Goal: Find specific page/section: Find specific page/section

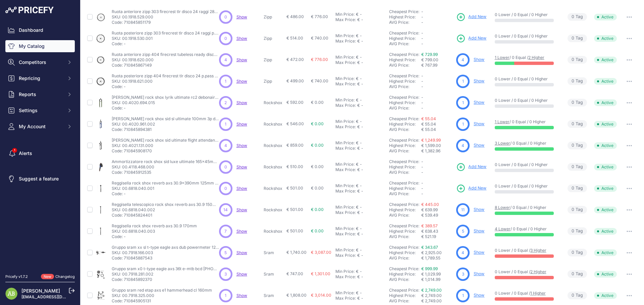
scroll to position [97, 0]
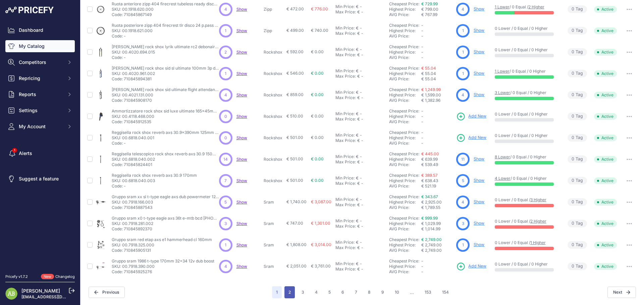
click at [288, 293] on button "2" at bounding box center [289, 293] width 10 height 12
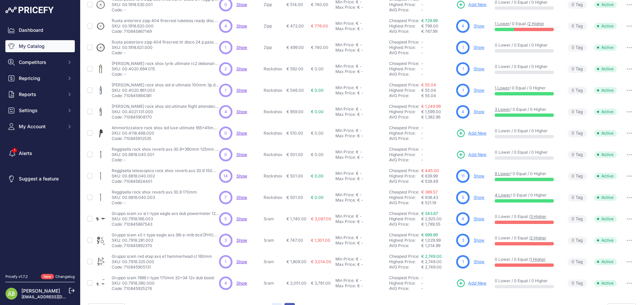
scroll to position [114, 0]
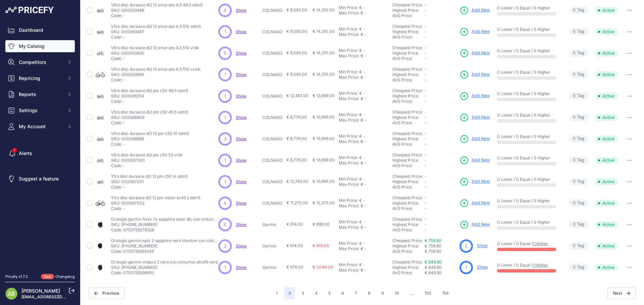
scroll to position [97, 0]
click at [301, 296] on button "3" at bounding box center [302, 293] width 11 height 12
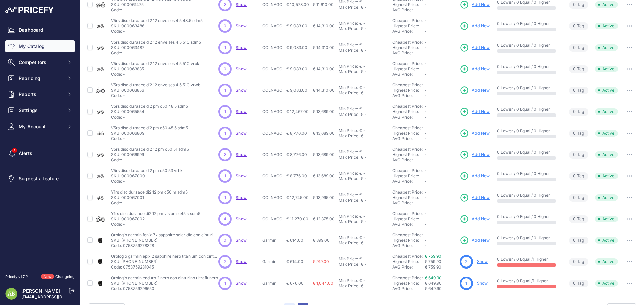
scroll to position [114, 0]
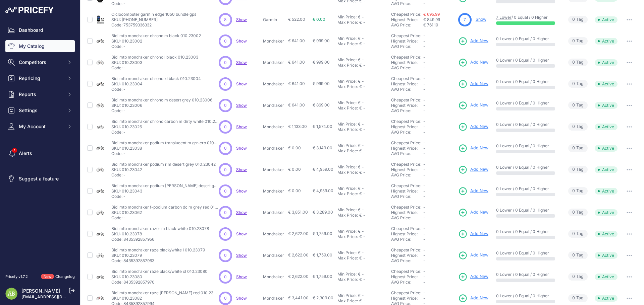
scroll to position [97, 0]
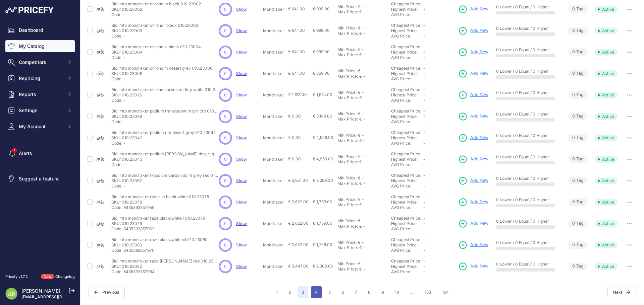
click at [311, 293] on button "4" at bounding box center [316, 293] width 11 height 12
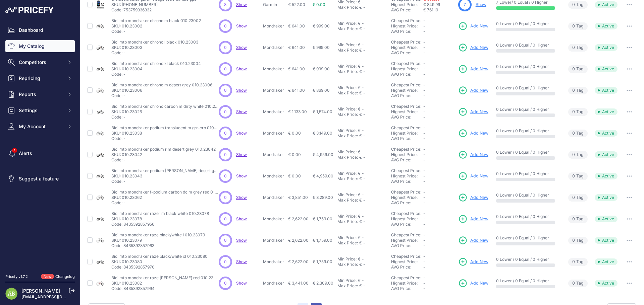
scroll to position [114, 0]
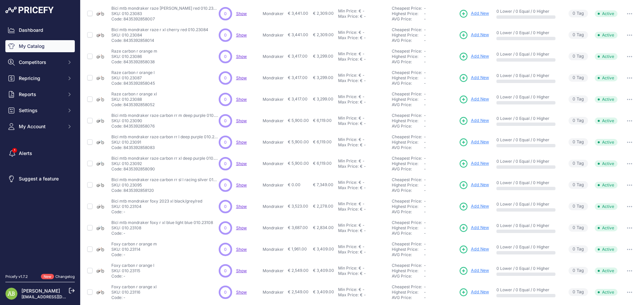
scroll to position [97, 0]
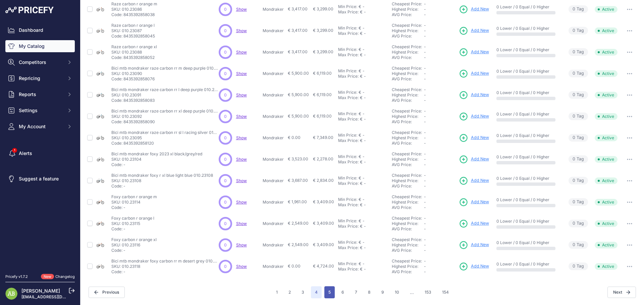
click at [326, 295] on button "5" at bounding box center [329, 293] width 10 height 12
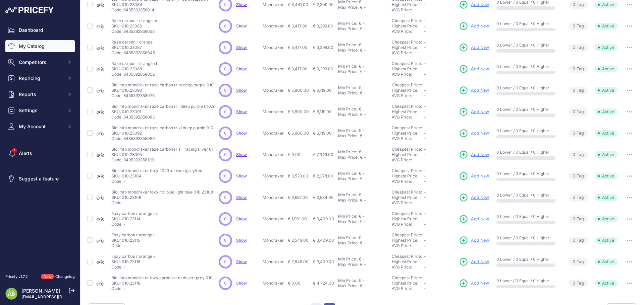
scroll to position [114, 0]
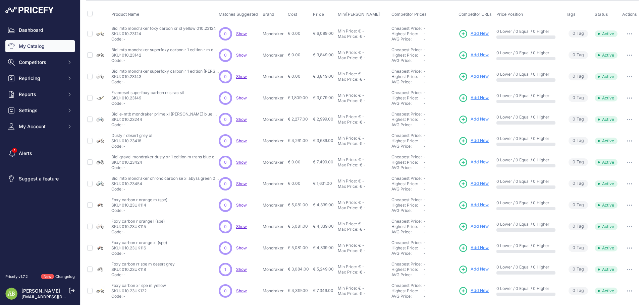
scroll to position [97, 0]
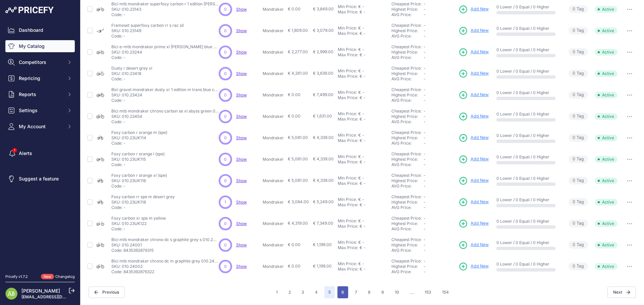
click at [340, 296] on button "6" at bounding box center [342, 293] width 11 height 12
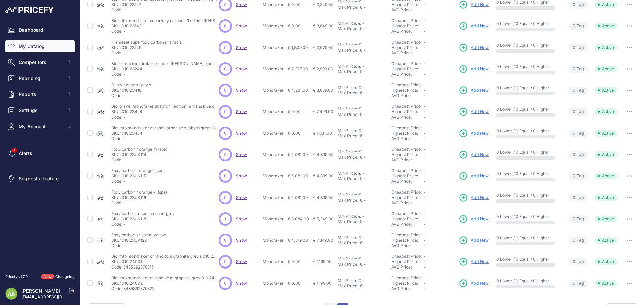
scroll to position [114, 0]
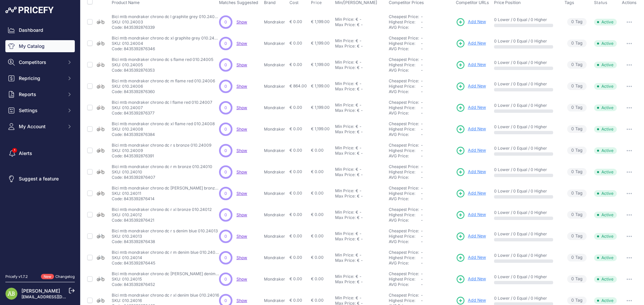
scroll to position [97, 0]
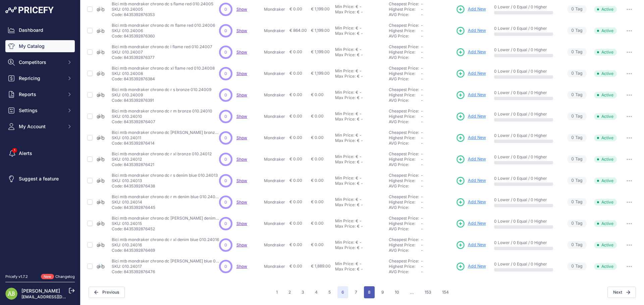
click at [369, 294] on button "8" at bounding box center [369, 293] width 11 height 12
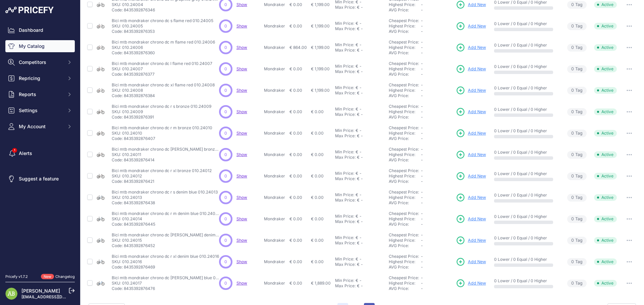
scroll to position [114, 0]
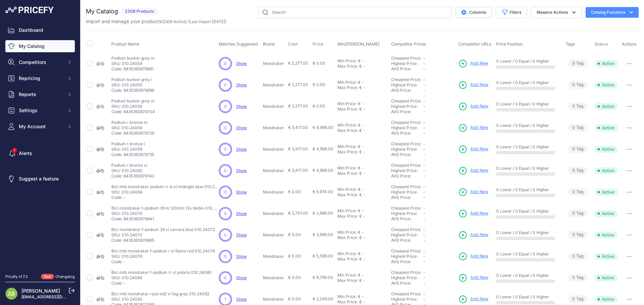
scroll to position [97, 0]
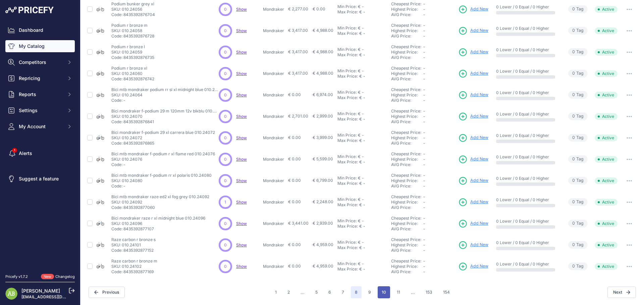
click at [379, 293] on button "10" at bounding box center [383, 293] width 12 height 12
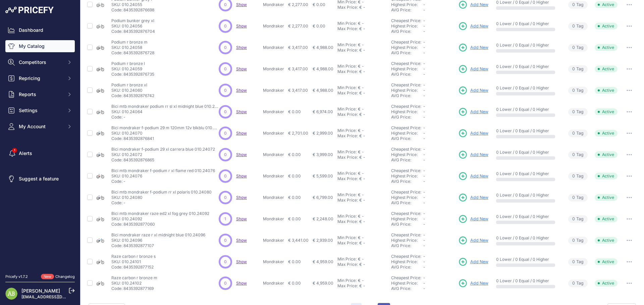
scroll to position [114, 0]
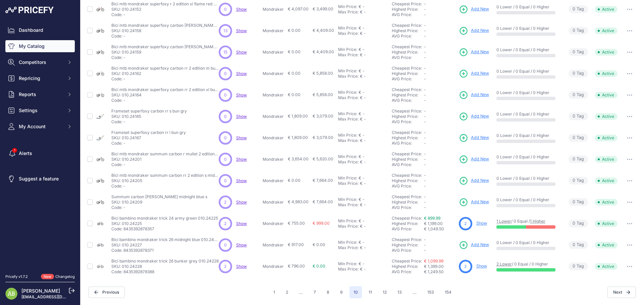
scroll to position [97, 0]
click at [378, 291] on button "12" at bounding box center [384, 293] width 12 height 12
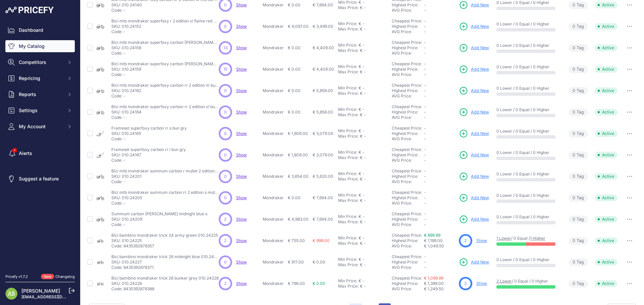
scroll to position [114, 0]
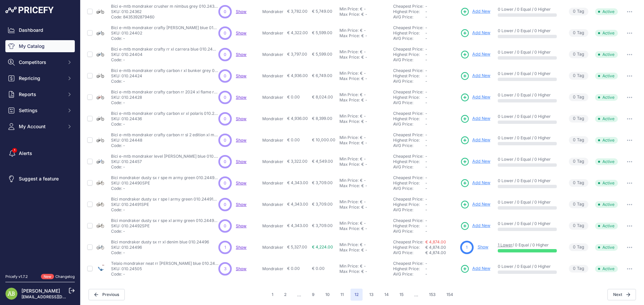
scroll to position [97, 0]
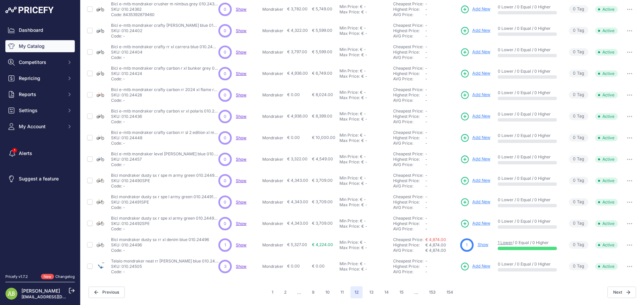
click at [392, 293] on div "1 2 ... 9 10 11 12 ..." at bounding box center [362, 293] width 189 height 12
click at [395, 293] on button "15" at bounding box center [401, 293] width 12 height 12
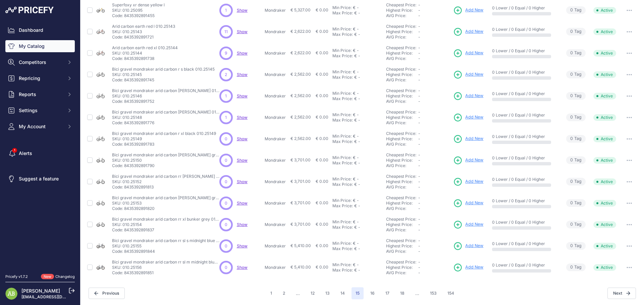
scroll to position [97, 0]
click at [396, 291] on button "18" at bounding box center [402, 293] width 12 height 12
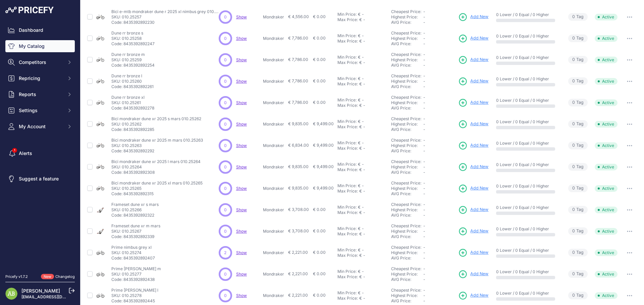
scroll to position [97, 0]
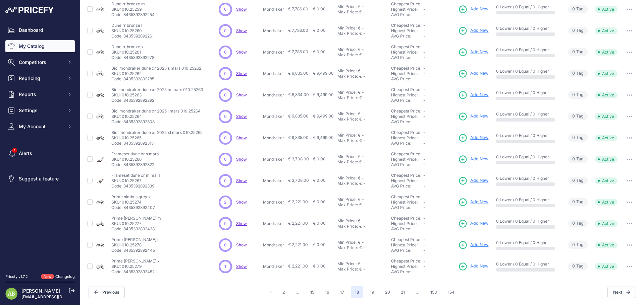
click at [393, 295] on div "1 2 ... 15 16 17 18 ..." at bounding box center [362, 293] width 192 height 12
click at [397, 292] on button "21" at bounding box center [403, 293] width 12 height 12
click at [397, 294] on button "24" at bounding box center [403, 293] width 13 height 12
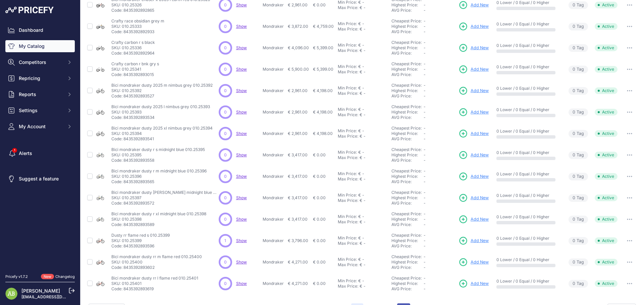
scroll to position [114, 0]
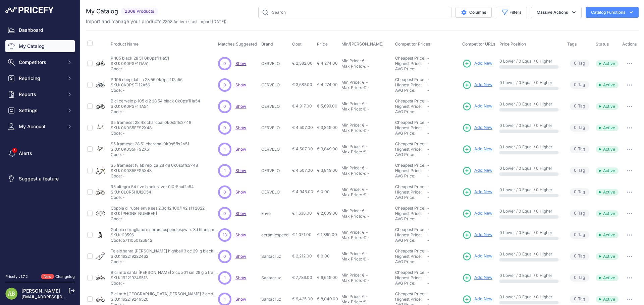
click at [46, 7] on img at bounding box center [29, 10] width 48 height 7
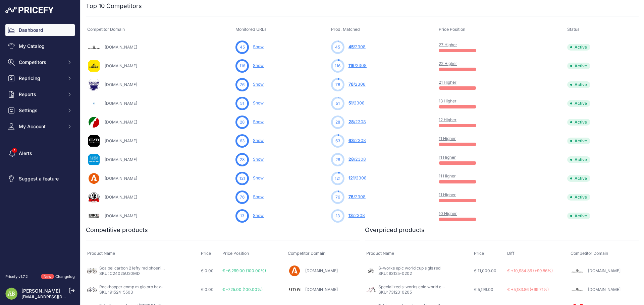
scroll to position [204, 0]
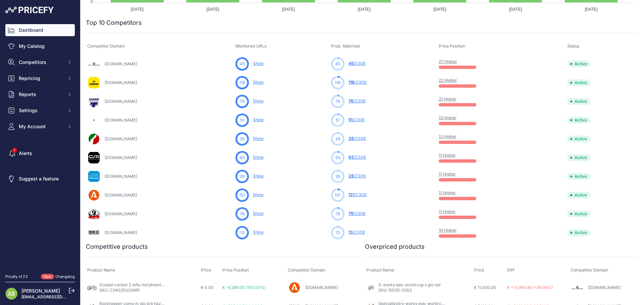
click at [452, 79] on link "22 Higher" at bounding box center [448, 80] width 18 height 5
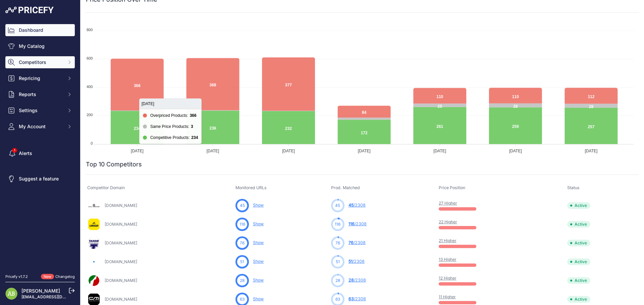
scroll to position [30, 0]
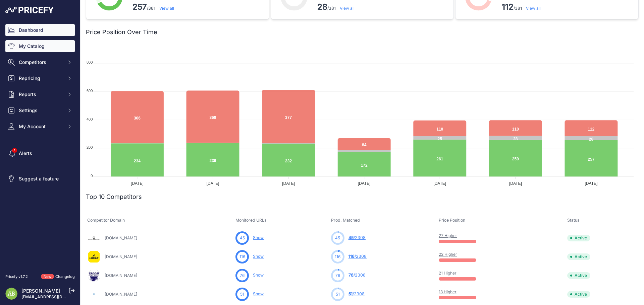
click at [29, 48] on link "My Catalog" at bounding box center [39, 46] width 69 height 12
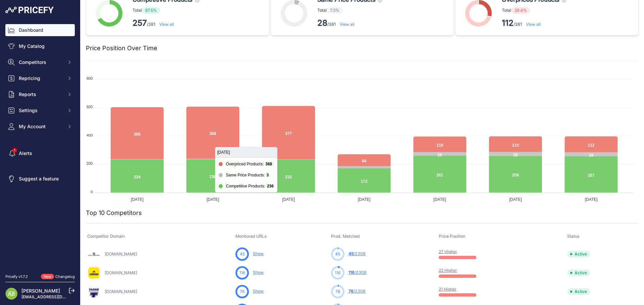
scroll to position [0, 0]
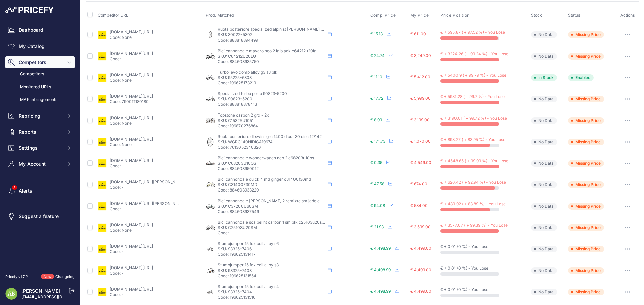
scroll to position [34, 0]
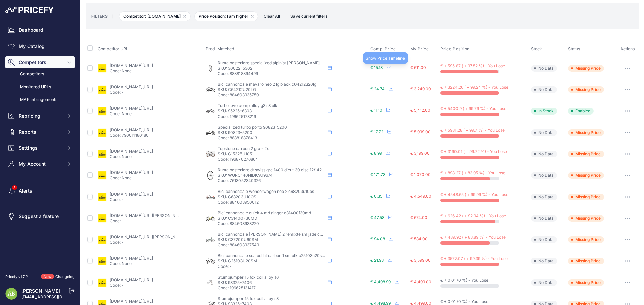
click at [387, 67] on icon at bounding box center [389, 67] width 4 height 4
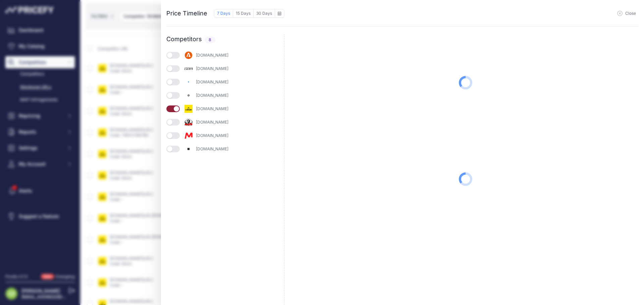
click at [145, 36] on div "Price Timeline 7 Days 15 Days 30 Days to September 2025 Sun" at bounding box center [322, 152] width 644 height 305
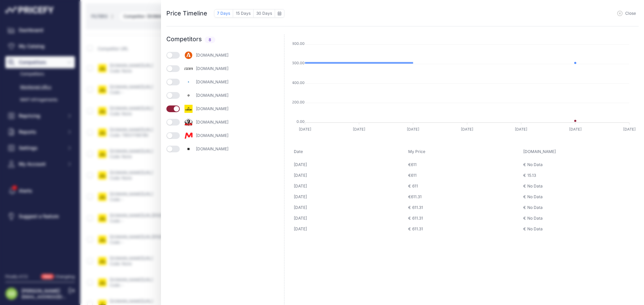
click at [622, 16] on icon "button" at bounding box center [619, 13] width 5 height 5
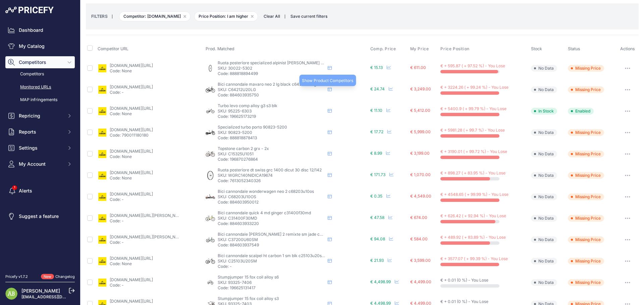
click at [328, 90] on icon at bounding box center [330, 89] width 4 height 4
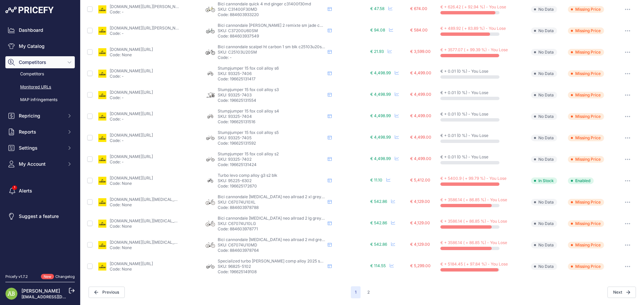
scroll to position [8, 0]
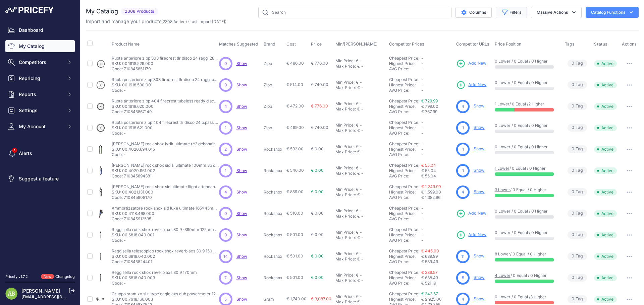
click at [501, 7] on button "Filters" at bounding box center [510, 12] width 31 height 11
click at [483, 35] on select "All Status Only Enabled Only Disabled" at bounding box center [489, 38] width 64 height 11
select select "1"
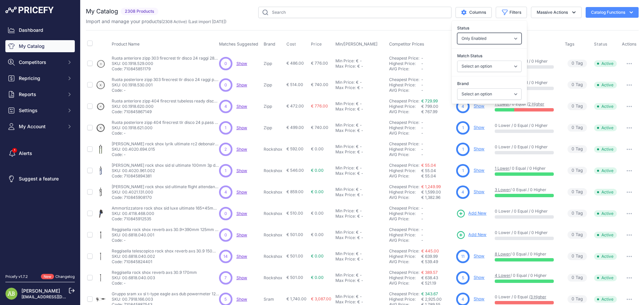
click at [457, 33] on select "All Status Only Enabled Only Disabled" at bounding box center [489, 38] width 64 height 11
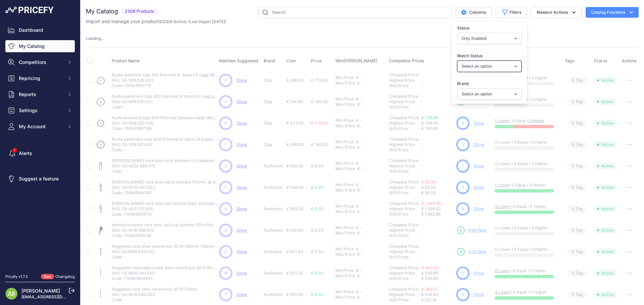
click at [461, 64] on select "Select an option Matched Unmatched" at bounding box center [489, 66] width 64 height 11
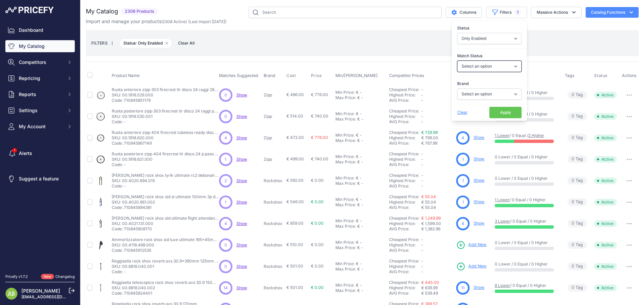
select select "1"
click at [457, 61] on select "Select an option Matched Unmatched" at bounding box center [489, 66] width 64 height 11
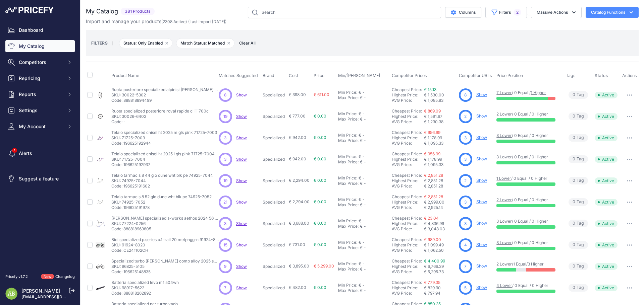
click at [323, 45] on div "FILTERS | Status: Only Enabled Remove filter option Match Status: Matched Remov…" at bounding box center [362, 43] width 542 height 18
click at [506, 5] on div "You are not connected to the internet. My Catalog" at bounding box center [362, 217] width 552 height 434
click at [503, 12] on button "Filters 2" at bounding box center [506, 12] width 42 height 11
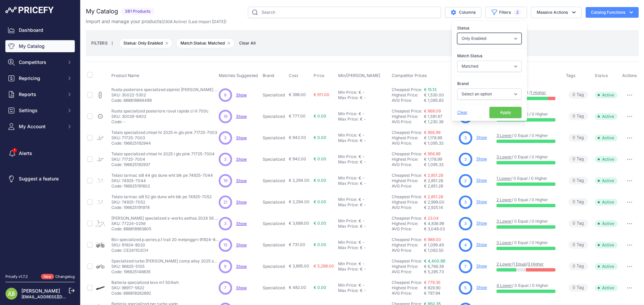
click at [480, 41] on select "All Status Only Enabled Only Disabled" at bounding box center [489, 38] width 64 height 11
select select
click at [457, 33] on select "All Status Only Enabled Only Disabled" at bounding box center [489, 38] width 64 height 11
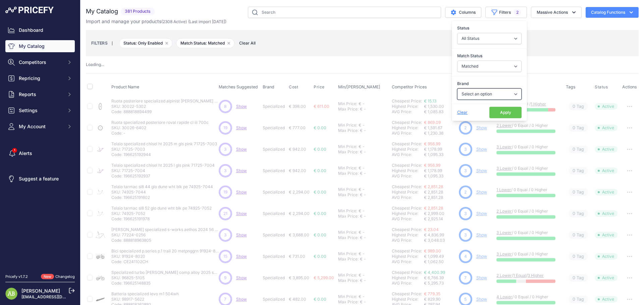
click at [481, 92] on select "Select an option 4iiii AMFLOW Bosch BROMPTON CANNONDALE ceramicspeed CERVELO CO…" at bounding box center [489, 94] width 64 height 11
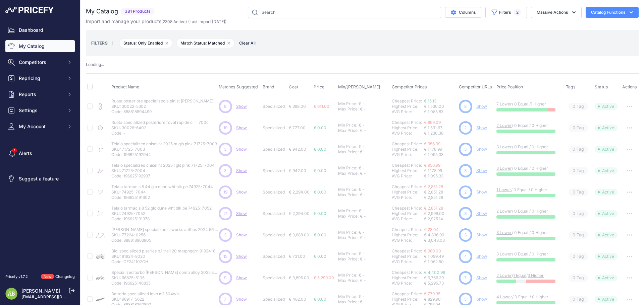
click at [377, 63] on div "Loading ..." at bounding box center [362, 65] width 552 height 6
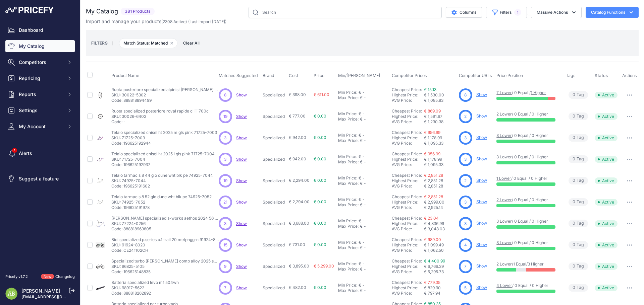
scroll to position [129, 0]
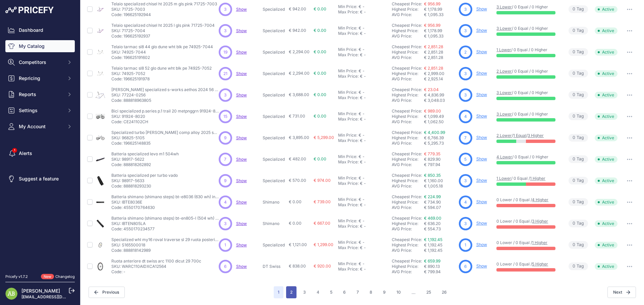
click at [290, 291] on button "2" at bounding box center [291, 293] width 10 height 12
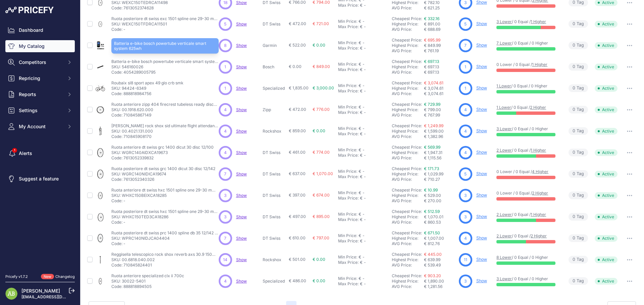
scroll to position [129, 0]
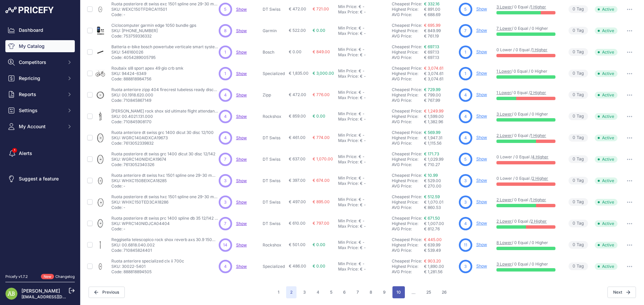
click at [396, 297] on button "10" at bounding box center [398, 293] width 12 height 12
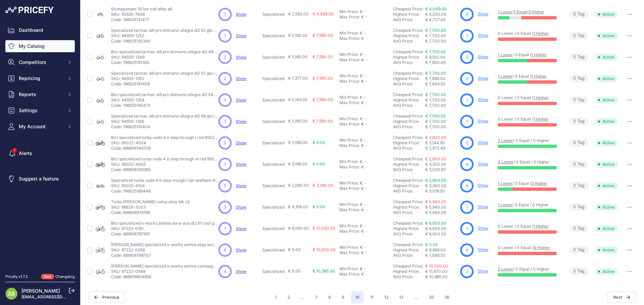
scroll to position [129, 0]
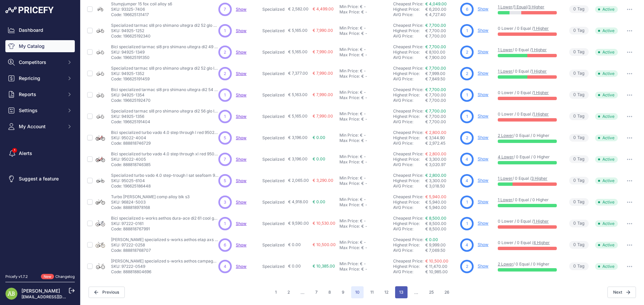
click at [399, 291] on button "13" at bounding box center [401, 293] width 12 height 12
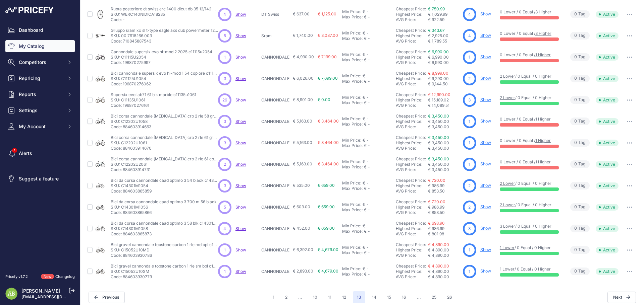
scroll to position [129, 0]
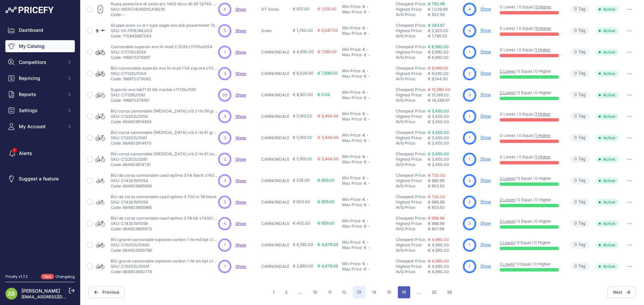
click at [401, 295] on button "16" at bounding box center [404, 293] width 12 height 12
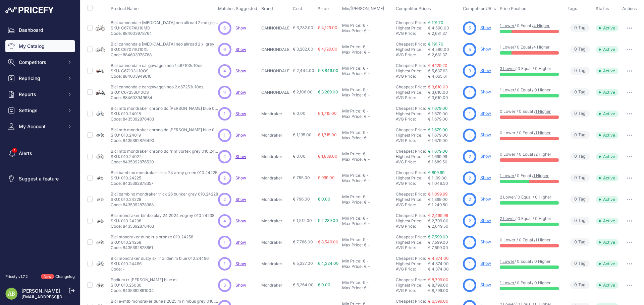
scroll to position [101, 0]
